Goal: Information Seeking & Learning: Learn about a topic

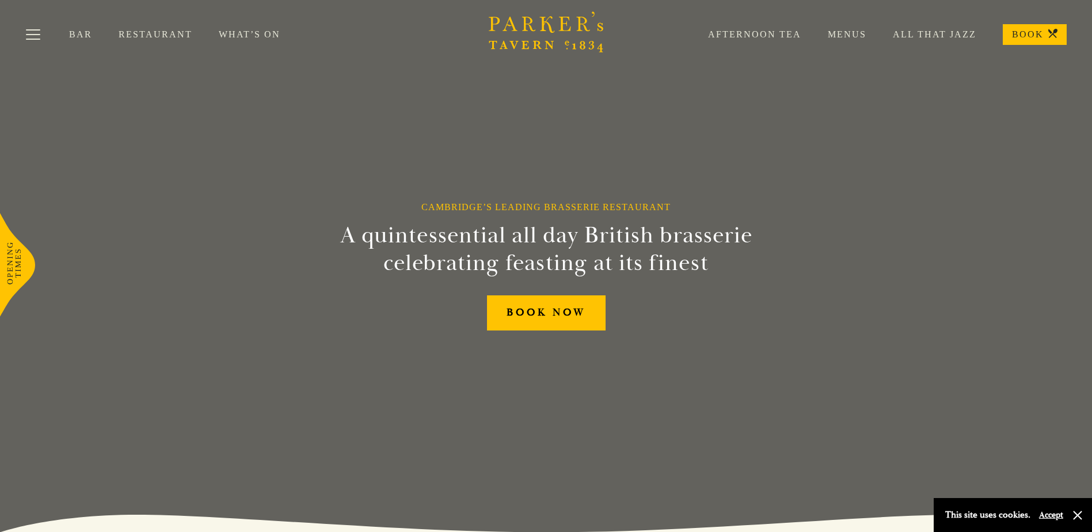
click at [854, 35] on link "Menus" at bounding box center [833, 35] width 65 height 12
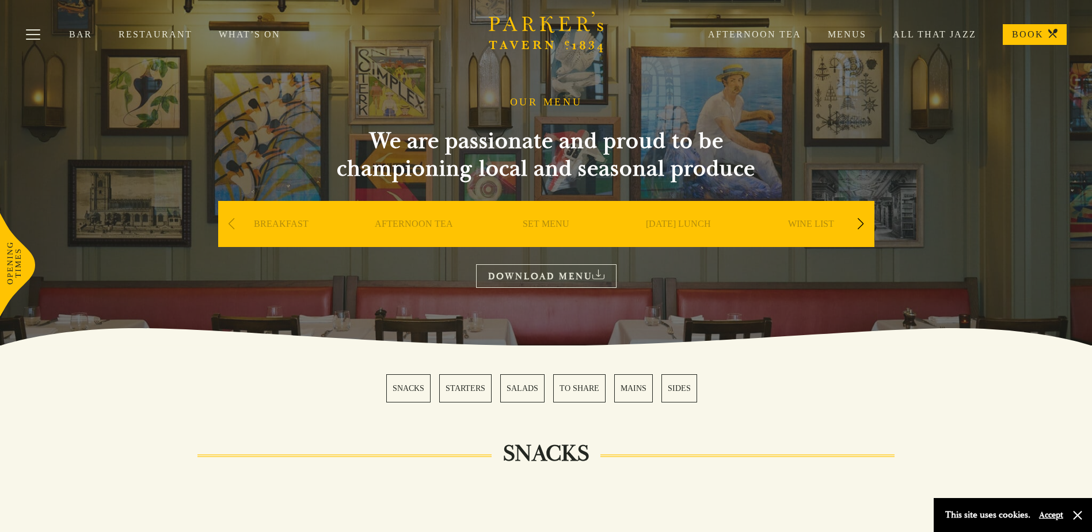
click at [858, 222] on div "Next slide" at bounding box center [861, 223] width 16 height 25
click at [862, 222] on div "Next slide" at bounding box center [861, 223] width 16 height 25
click at [808, 222] on link "BAR" at bounding box center [811, 241] width 20 height 46
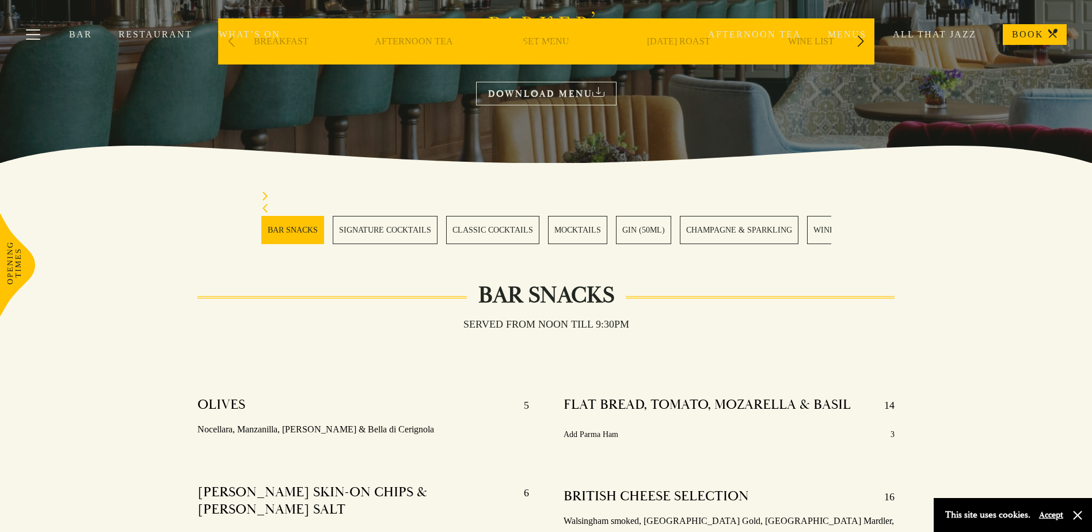
scroll to position [184, 0]
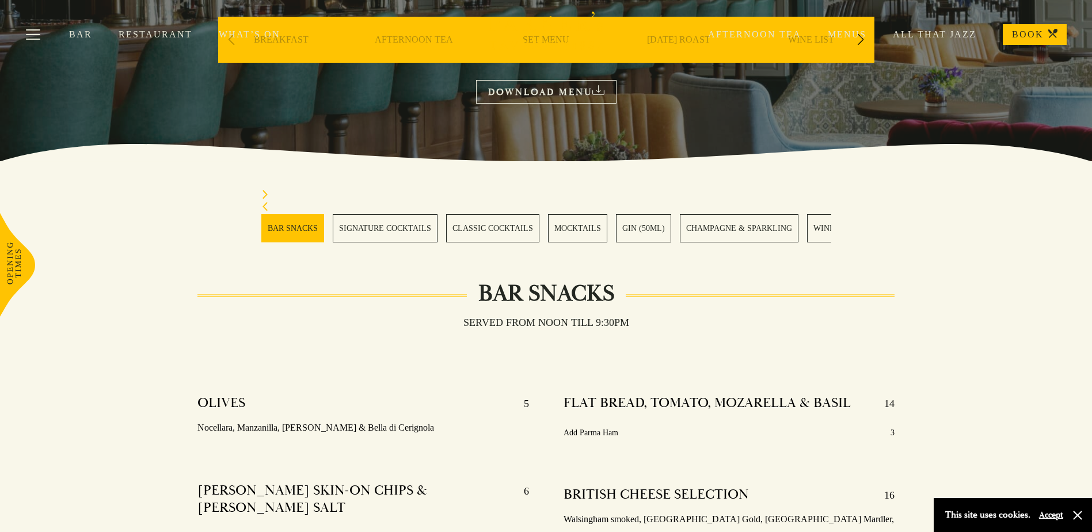
click at [264, 194] on icon "Next slide" at bounding box center [265, 194] width 8 height 9
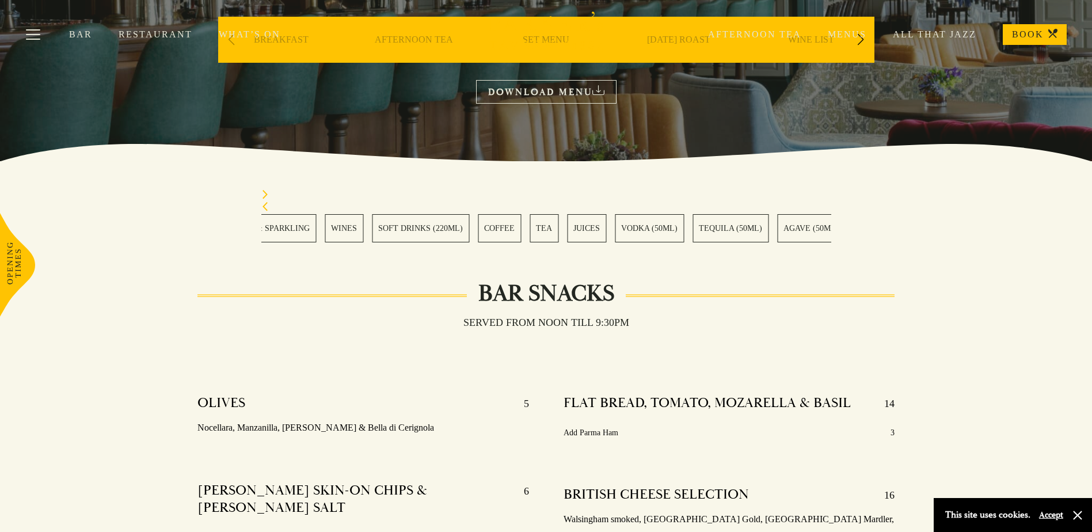
click at [264, 194] on icon "Next slide" at bounding box center [265, 194] width 8 height 9
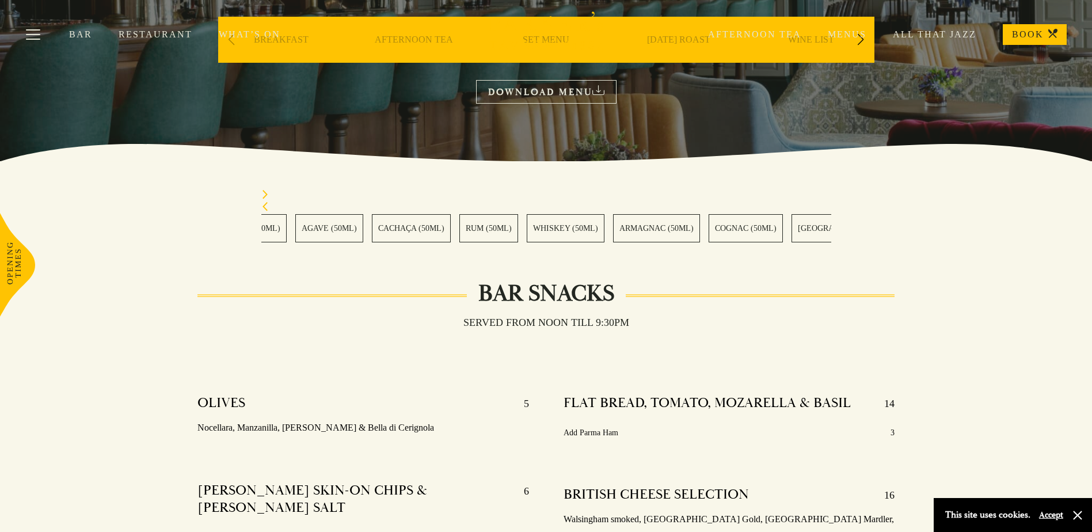
click at [264, 194] on icon "Next slide" at bounding box center [265, 194] width 8 height 9
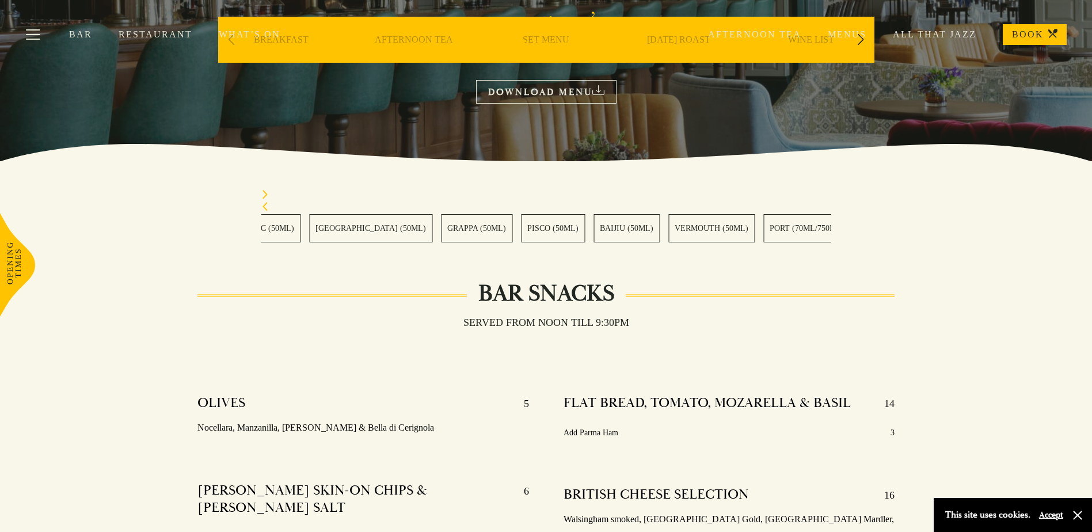
click at [264, 194] on icon "Next slide" at bounding box center [265, 194] width 8 height 9
click at [264, 206] on icon "Previous slide" at bounding box center [265, 206] width 8 height 9
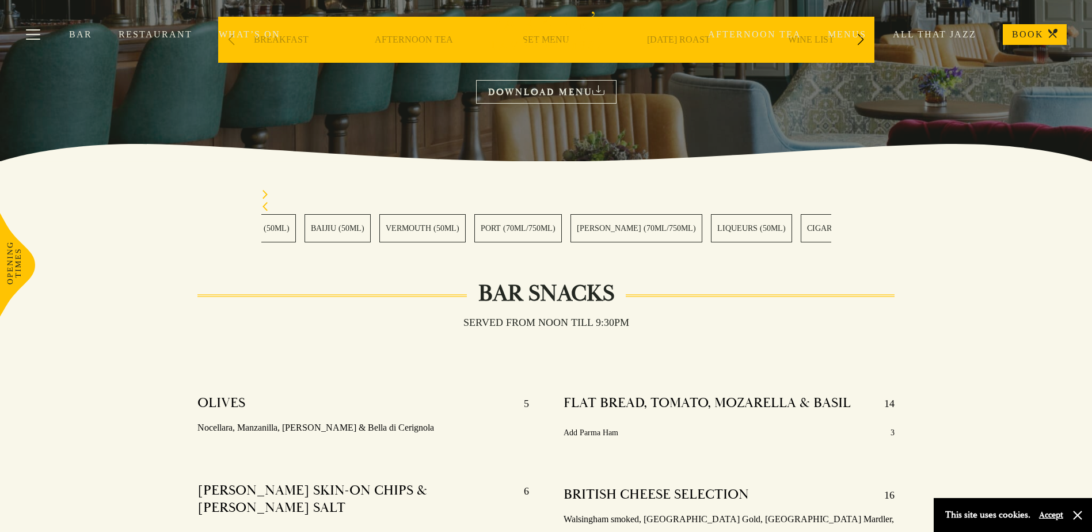
click at [264, 206] on icon "Previous slide" at bounding box center [265, 206] width 8 height 9
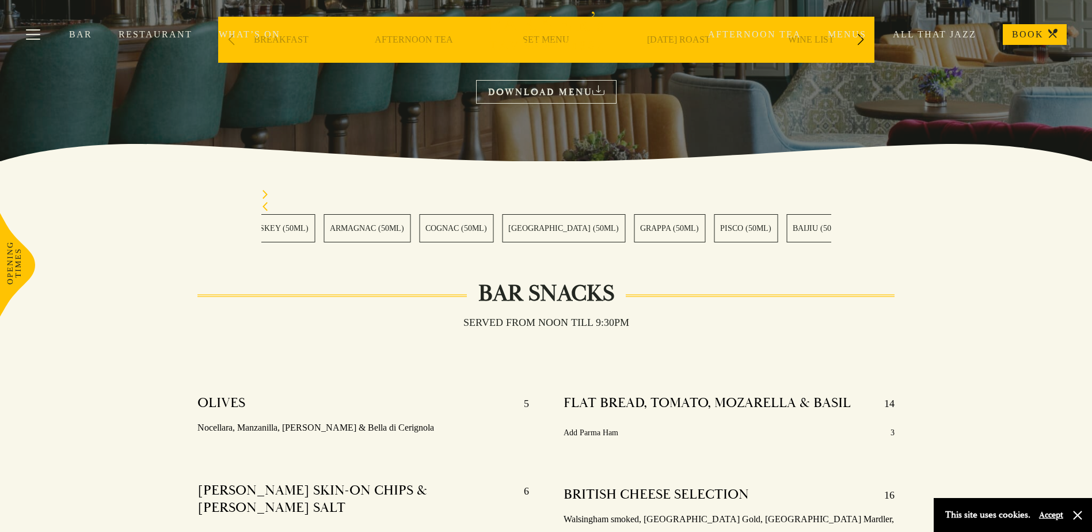
click at [264, 206] on icon "Previous slide" at bounding box center [265, 206] width 8 height 9
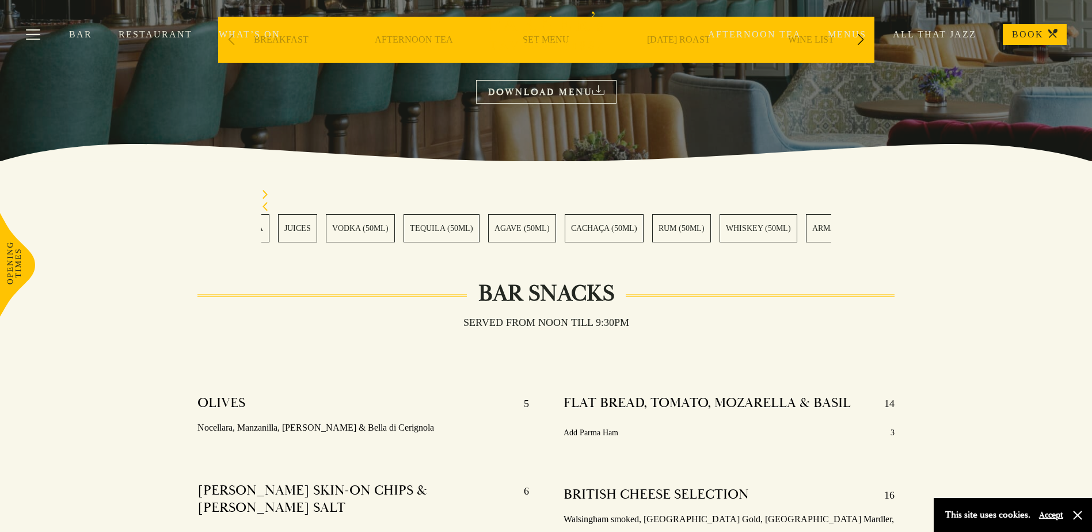
click at [264, 206] on icon "Previous slide" at bounding box center [265, 206] width 8 height 9
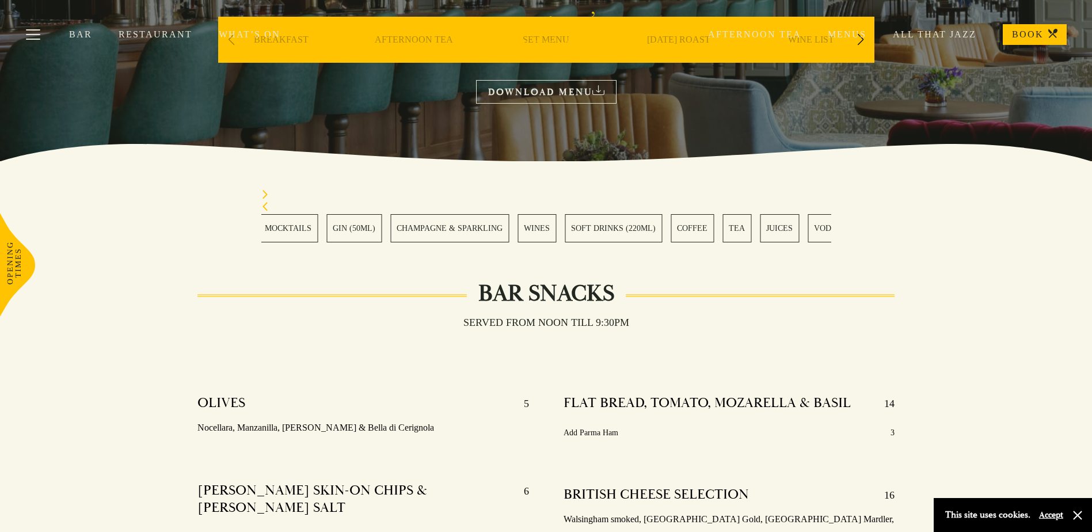
click at [264, 206] on icon "Previous slide" at bounding box center [265, 206] width 8 height 9
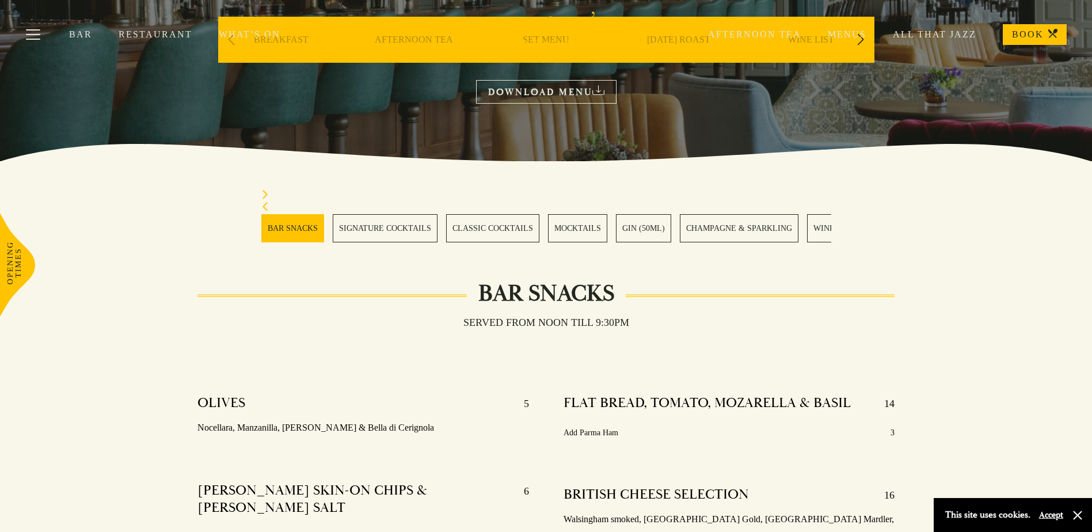
click at [533, 90] on link "DOWNLOAD MENU" at bounding box center [546, 92] width 140 height 24
